Goal: Transaction & Acquisition: Obtain resource

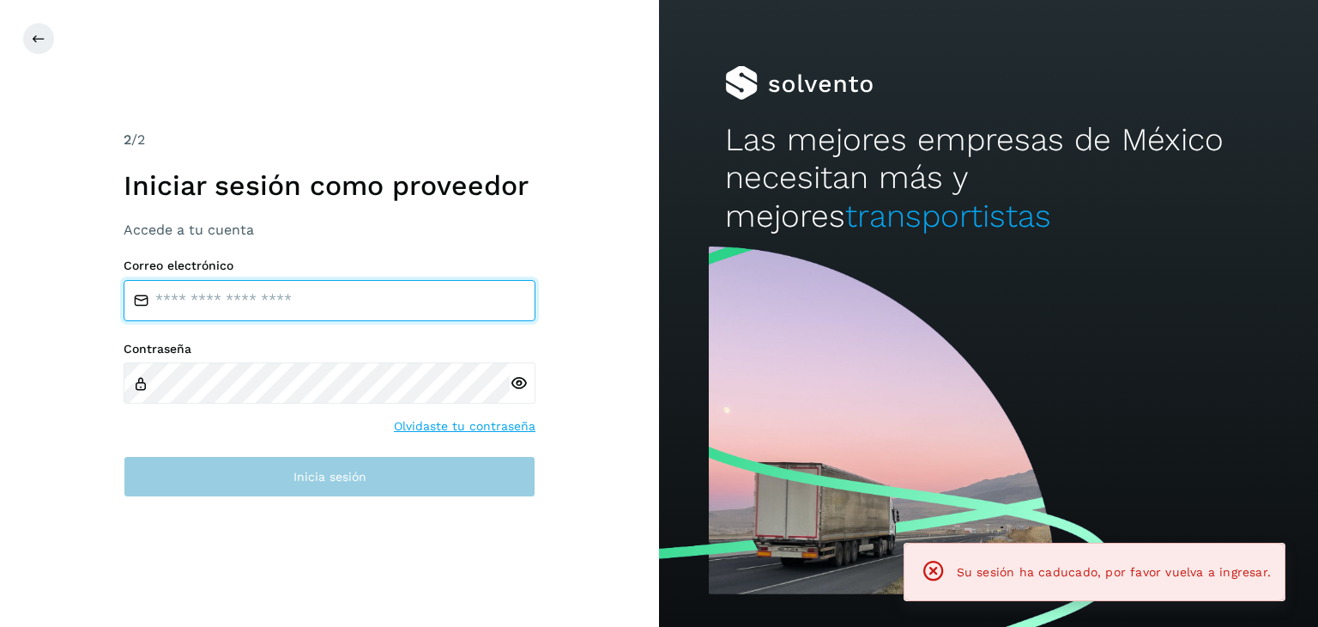
type input "**********"
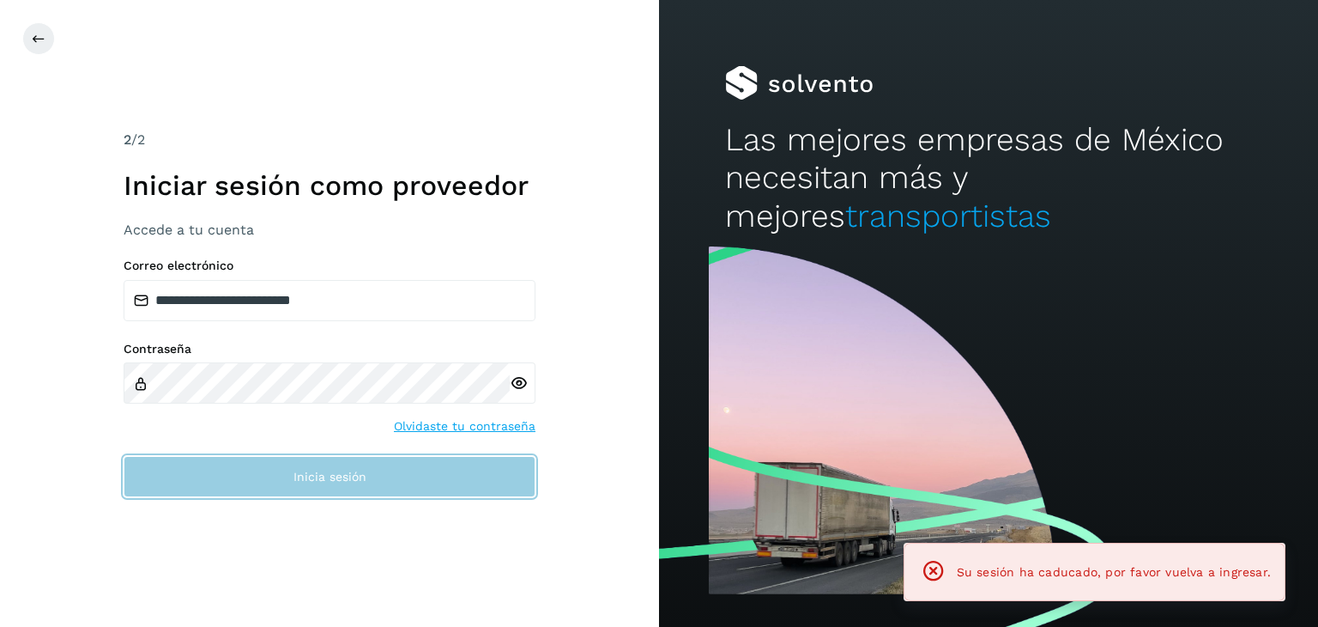
click at [381, 478] on button "Inicia sesión" at bounding box center [330, 476] width 412 height 41
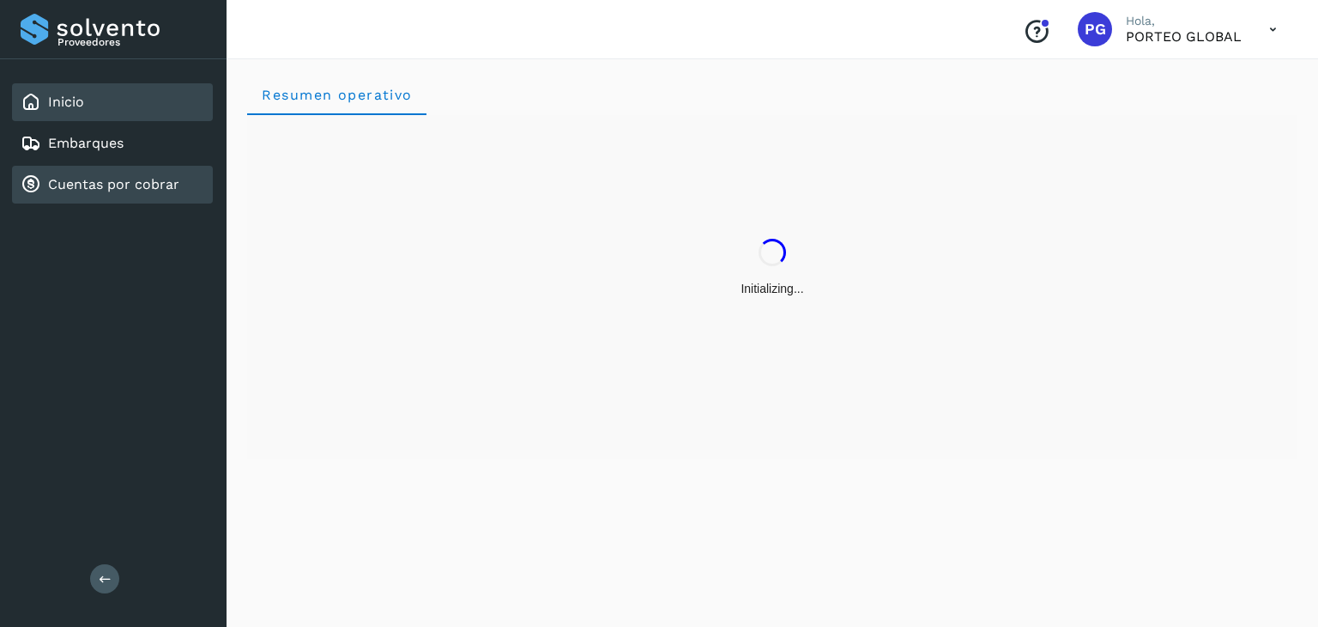
click at [125, 169] on div "Cuentas por cobrar" at bounding box center [112, 185] width 201 height 38
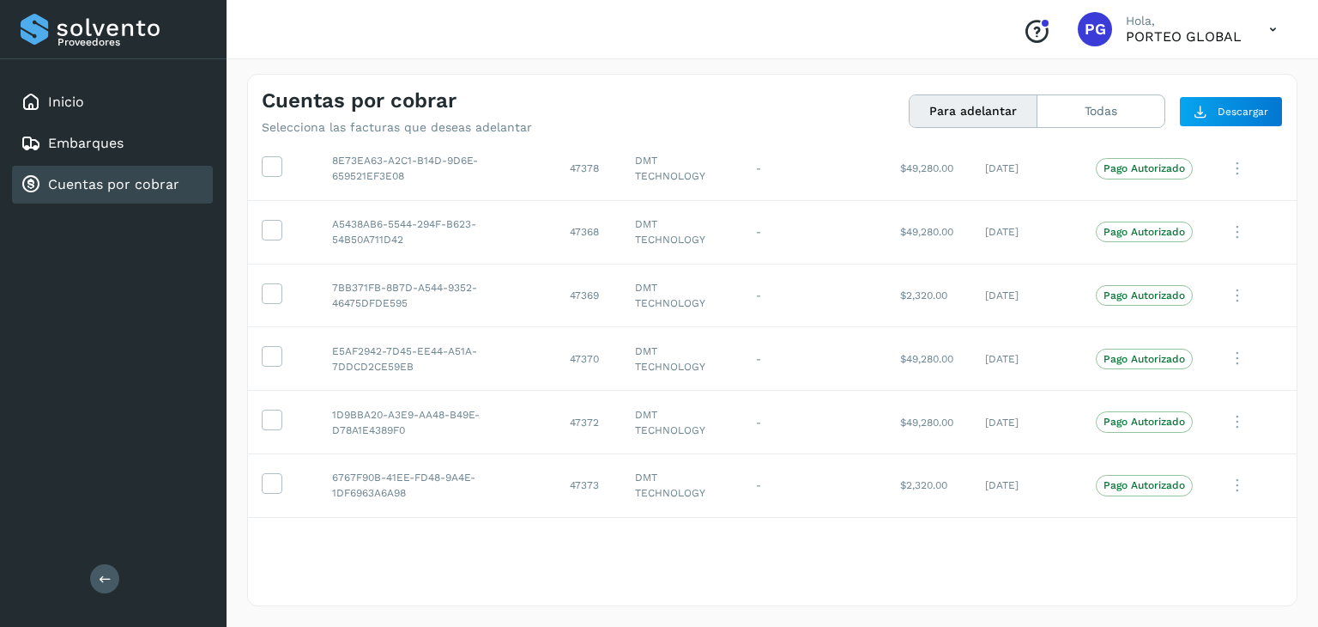
scroll to position [2948, 0]
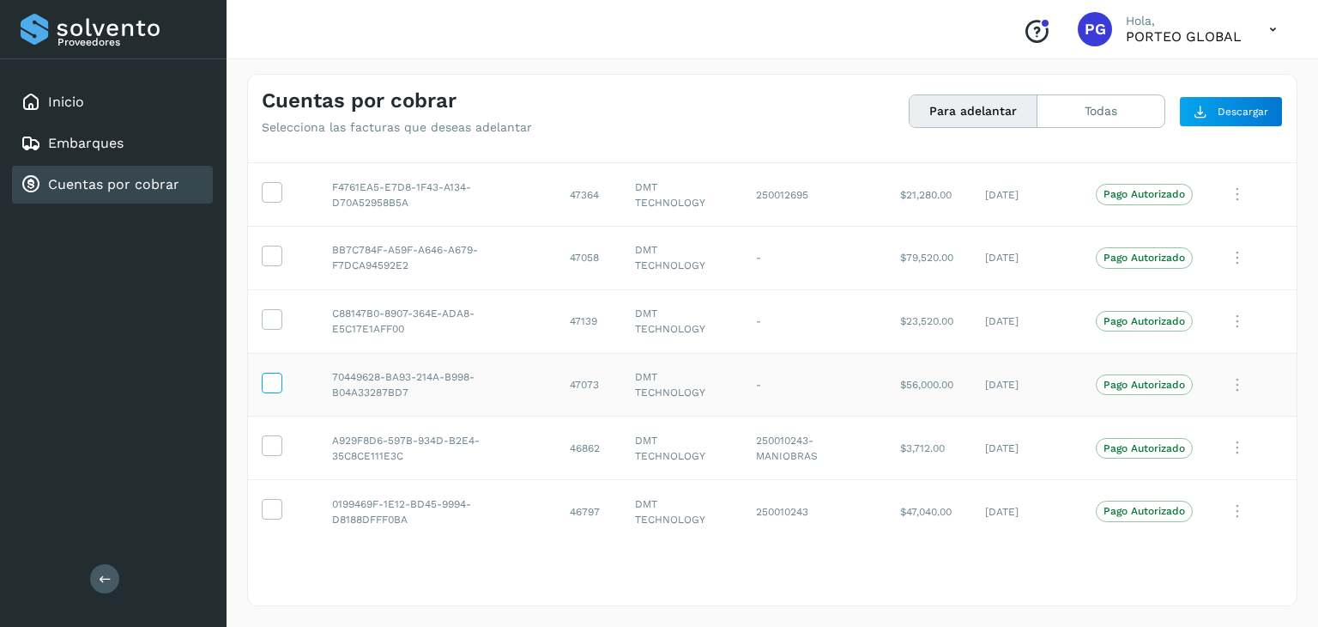
click at [273, 373] on icon at bounding box center [272, 382] width 18 height 18
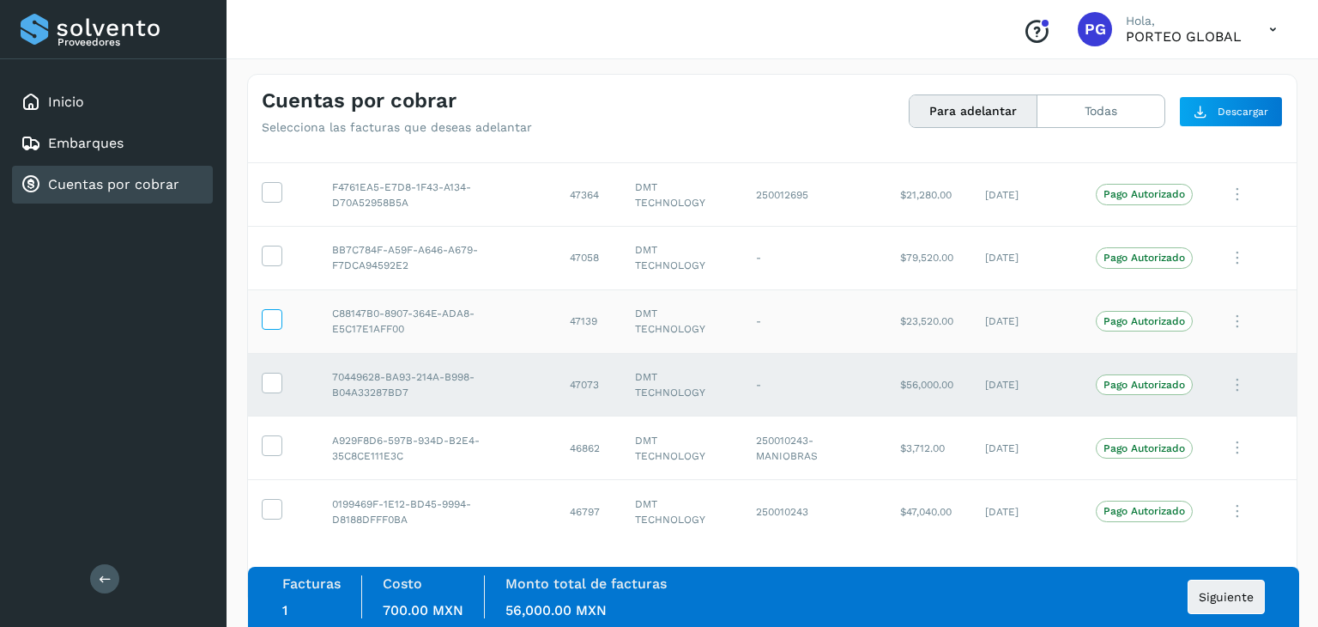
click at [262, 312] on label at bounding box center [272, 319] width 21 height 21
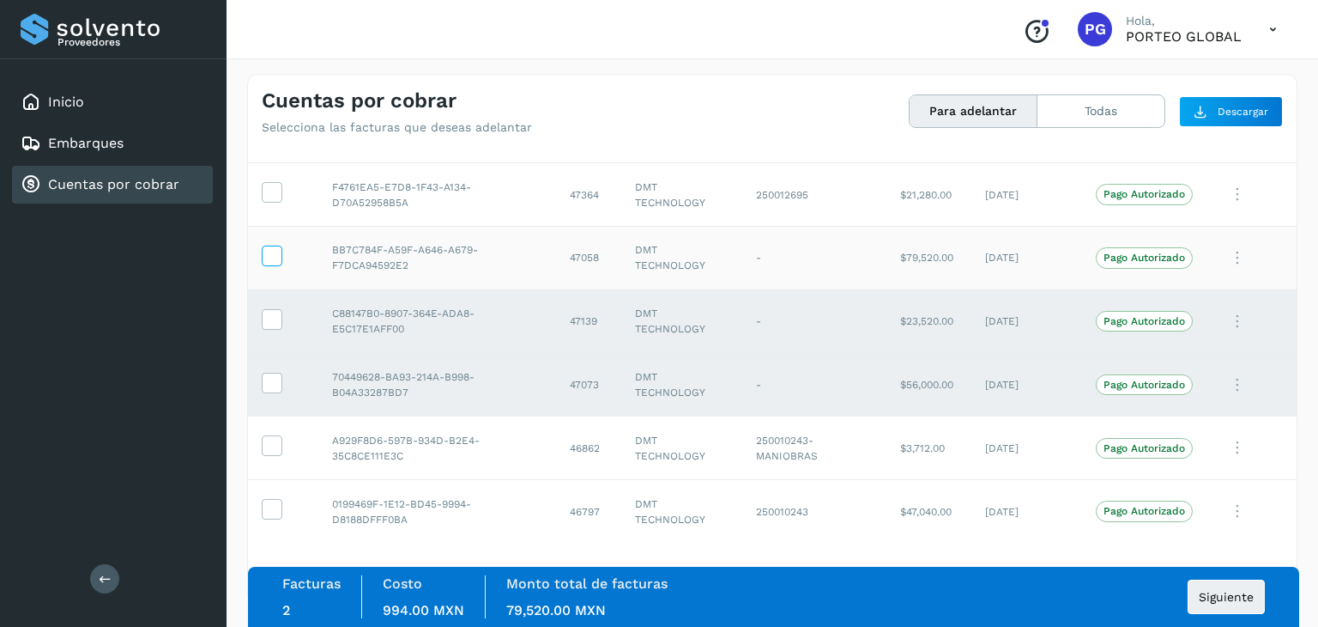
click at [276, 248] on icon at bounding box center [272, 254] width 18 height 18
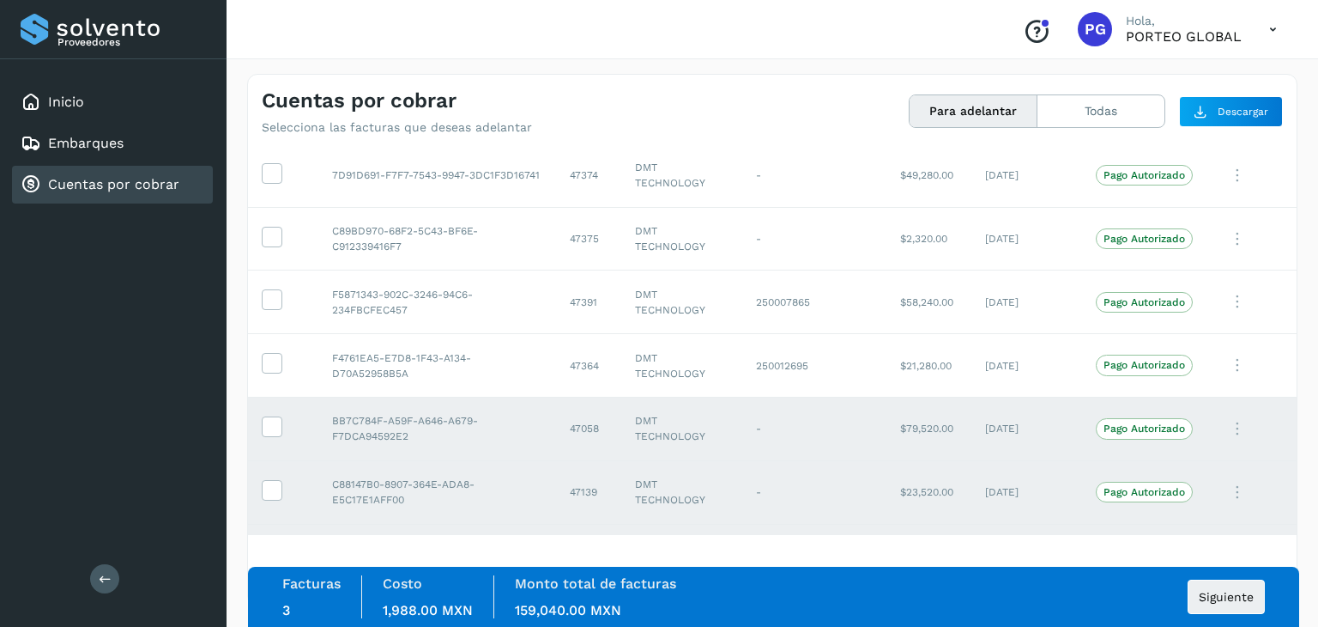
scroll to position [2776, 0]
click at [271, 299] on icon at bounding box center [272, 299] width 18 height 18
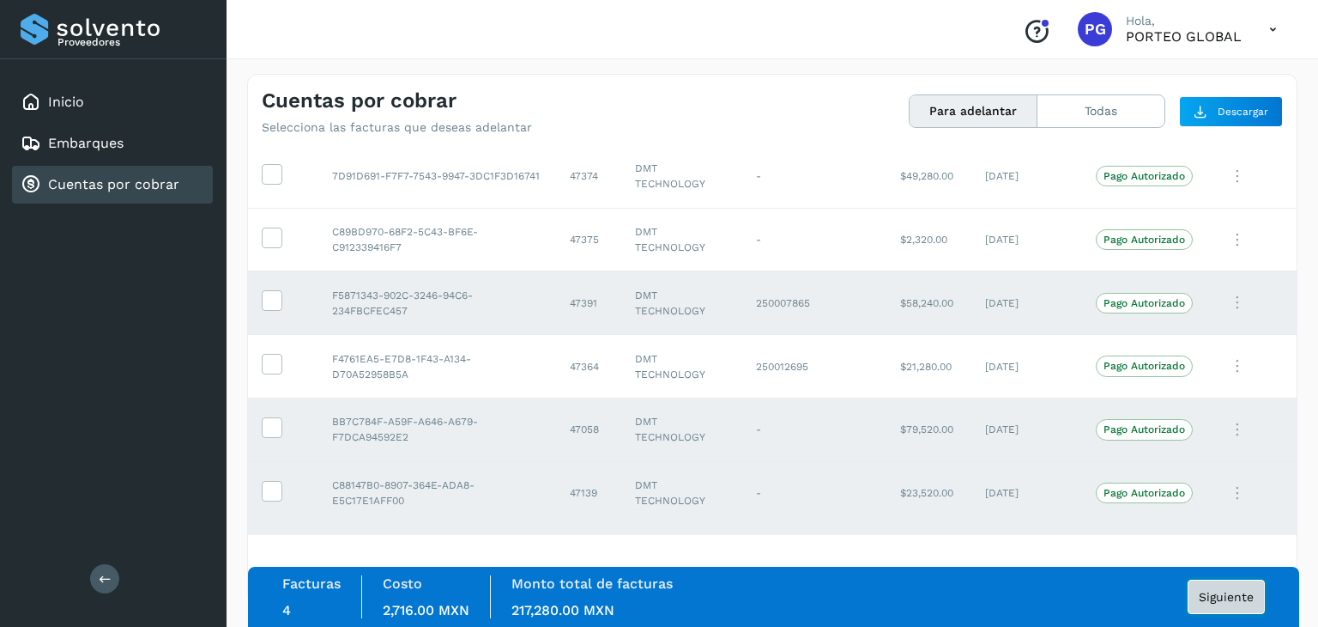
click at [1216, 591] on span "Siguiente" at bounding box center [1226, 597] width 55 height 12
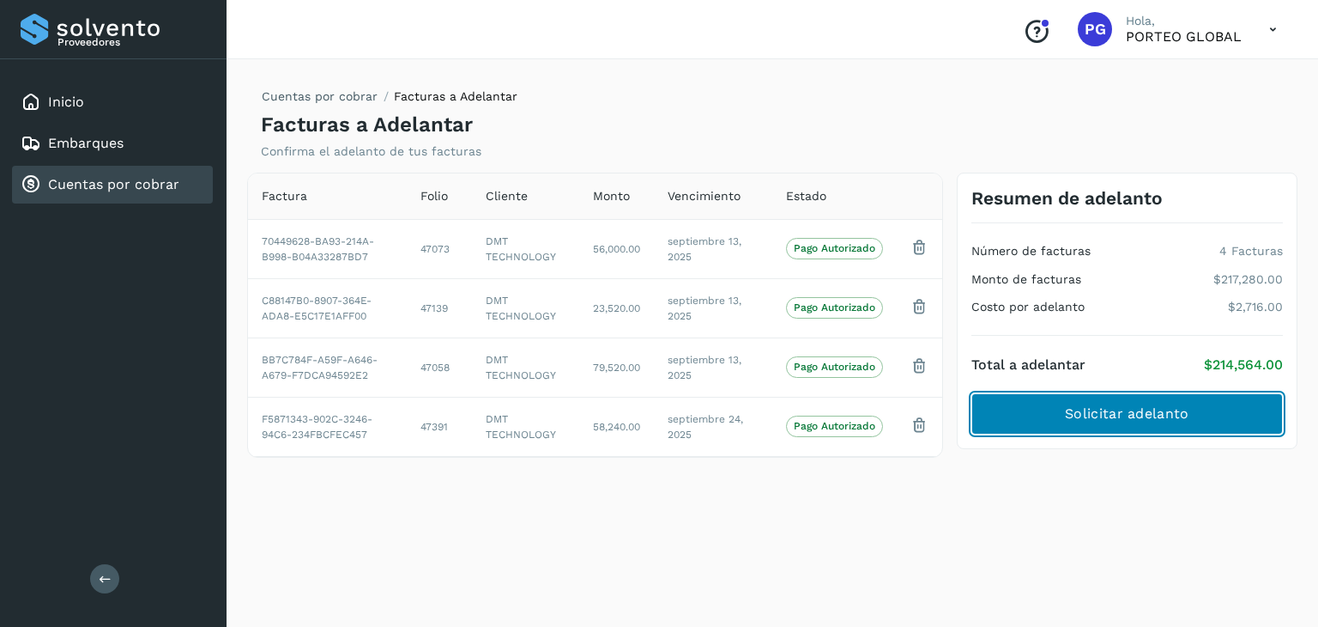
click at [1050, 403] on button "Solicitar adelanto" at bounding box center [1128, 413] width 312 height 41
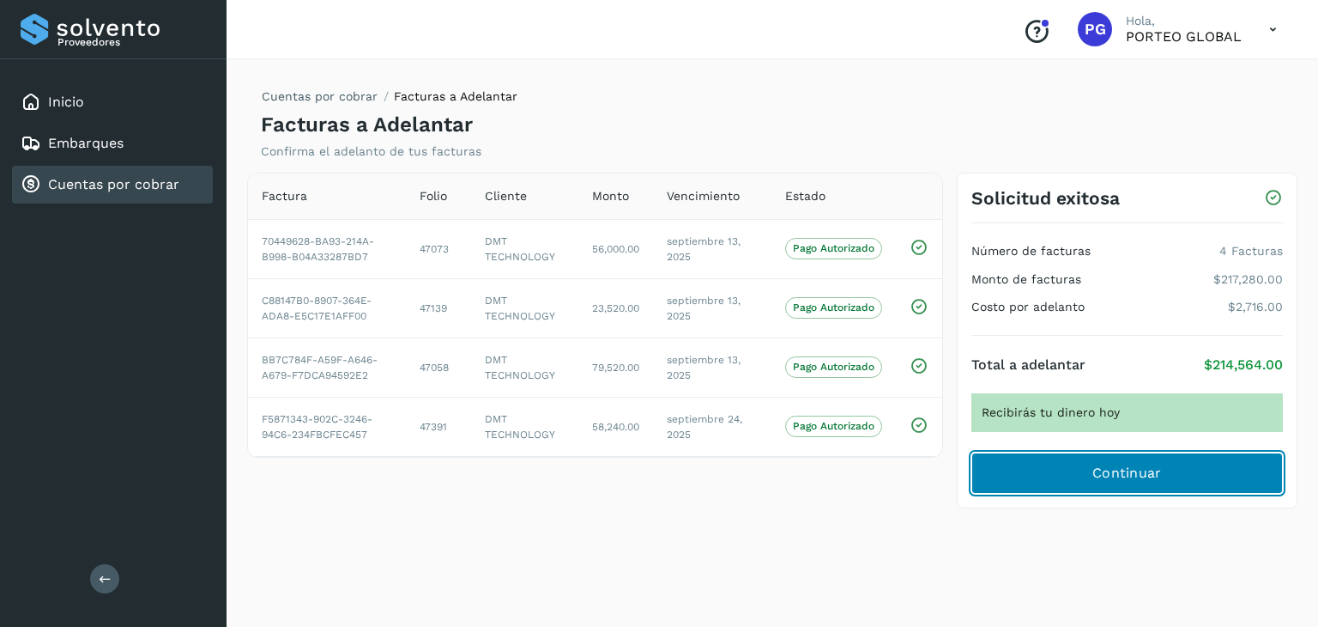
click at [1134, 483] on button "Continuar" at bounding box center [1128, 472] width 312 height 41
